Goal: Transaction & Acquisition: Purchase product/service

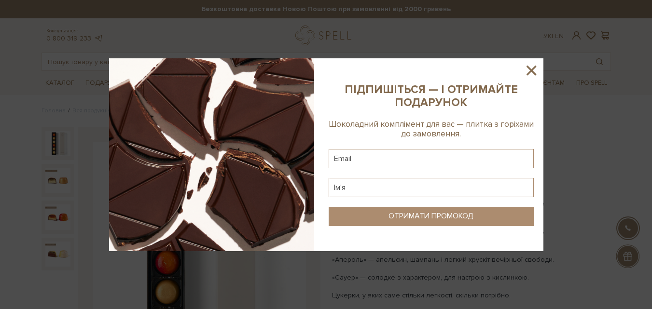
click at [531, 68] on icon at bounding box center [531, 70] width 16 height 16
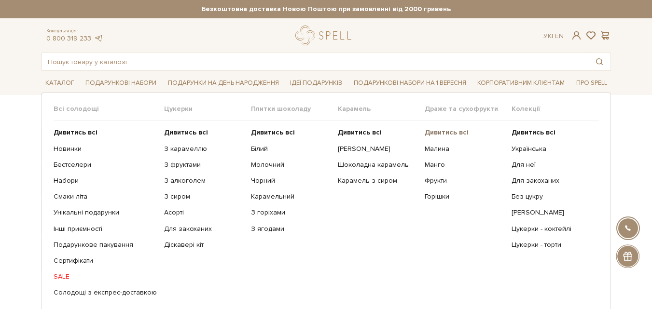
click at [446, 131] on b "Дивитись всі" at bounding box center [447, 132] width 44 height 8
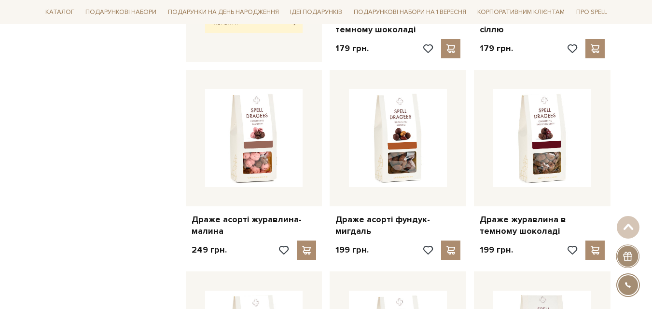
scroll to position [531, 0]
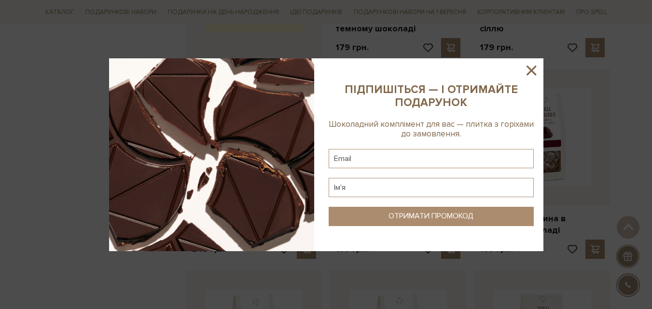
click at [525, 79] on sys-column-static at bounding box center [431, 154] width 224 height 193
click at [541, 67] on sys-column-static at bounding box center [431, 154] width 224 height 193
click at [538, 68] on icon at bounding box center [531, 70] width 16 height 16
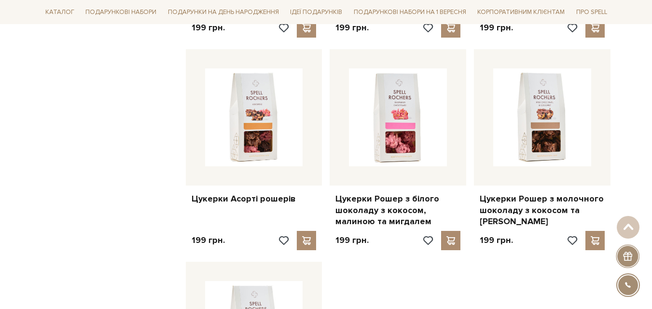
scroll to position [1206, 0]
